Goal: Task Accomplishment & Management: Use online tool/utility

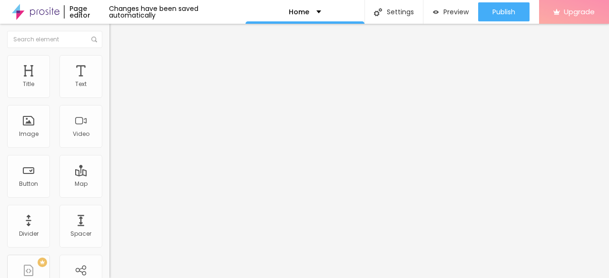
click at [609, 21] on button "Upgrade" at bounding box center [574, 12] width 70 height 24
click at [30, 124] on div "Image" at bounding box center [28, 126] width 43 height 43
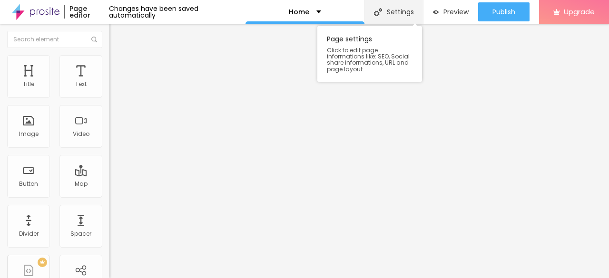
click at [398, 10] on div "Settings" at bounding box center [393, 12] width 59 height 24
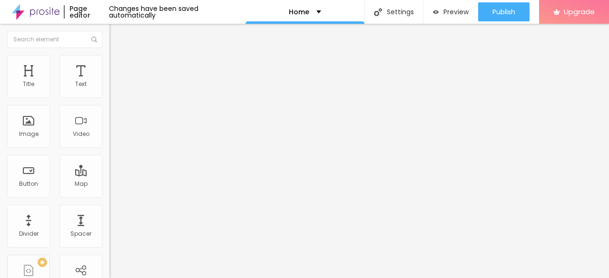
click at [118, 65] on span "Advanced" at bounding box center [133, 62] width 31 height 8
click at [109, 130] on div at bounding box center [163, 130] width 109 height 0
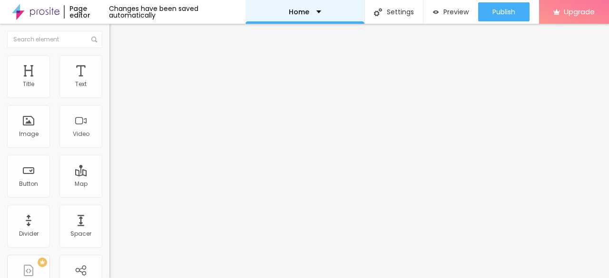
click at [312, 10] on div "Home" at bounding box center [305, 12] width 32 height 7
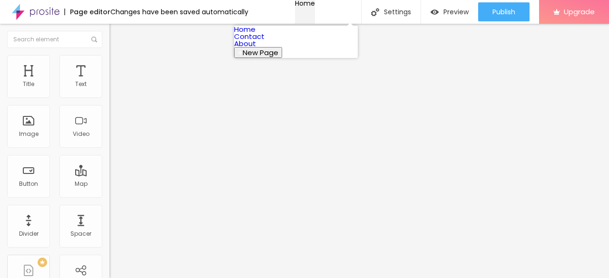
click at [312, 7] on div "Home" at bounding box center [305, 3] width 20 height 7
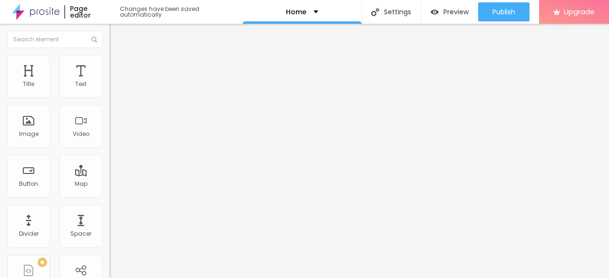
click at [109, 57] on li "Advanced" at bounding box center [163, 60] width 109 height 10
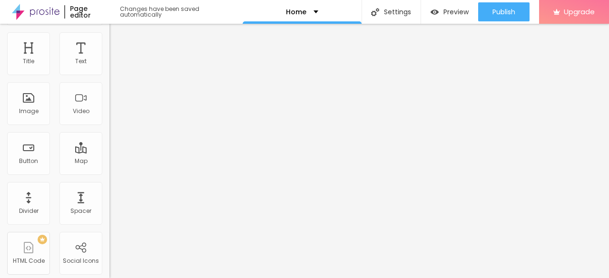
scroll to position [43, 0]
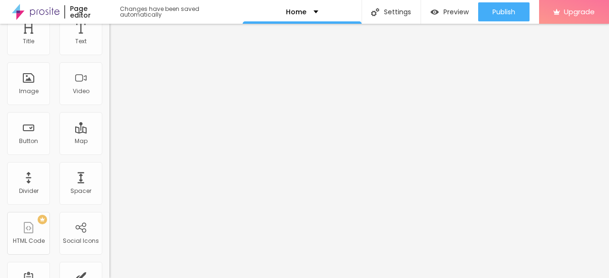
click at [109, 22] on ul "Content Advanced" at bounding box center [163, 12] width 109 height 19
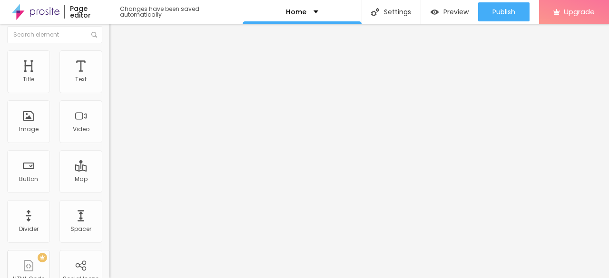
scroll to position [0, 0]
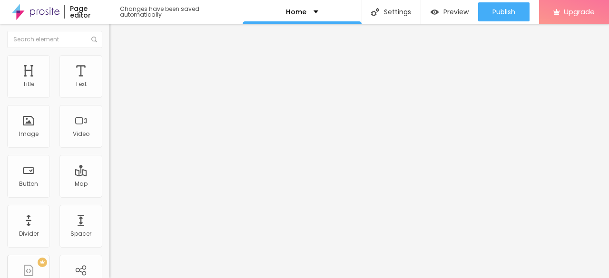
click at [109, 55] on li "Content" at bounding box center [163, 51] width 109 height 10
click at [117, 35] on img "button" at bounding box center [121, 35] width 8 height 8
click at [33, 123] on div "Image" at bounding box center [28, 126] width 43 height 43
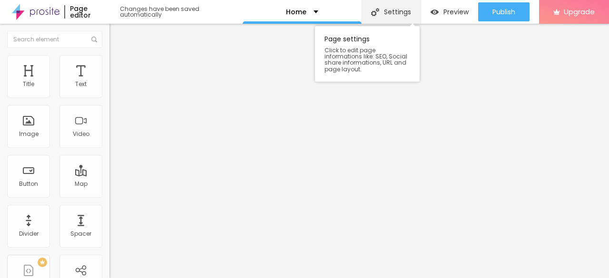
click at [397, 15] on div "Settings" at bounding box center [391, 12] width 59 height 24
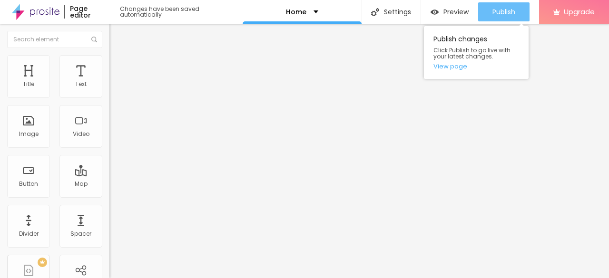
click at [507, 2] on div "Publish" at bounding box center [503, 11] width 23 height 19
click at [445, 67] on link "View page" at bounding box center [476, 66] width 86 height 6
